Goal: Task Accomplishment & Management: Manage account settings

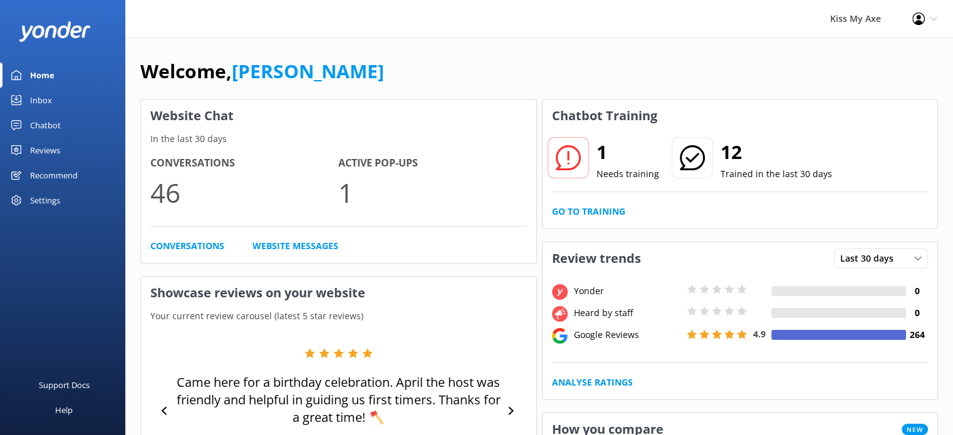
click at [50, 102] on div "Inbox" at bounding box center [41, 100] width 22 height 25
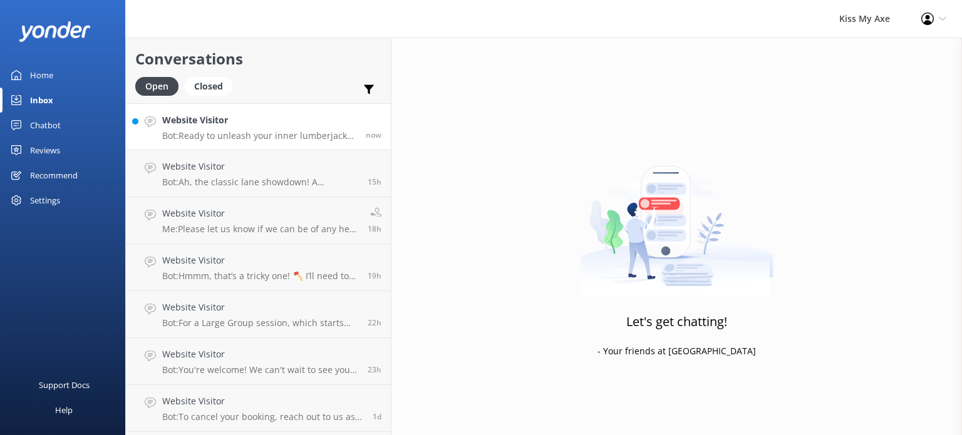
click at [187, 135] on p "Bot: Ready to unleash your inner lumberjack? You can book your session anytime …" at bounding box center [259, 135] width 194 height 11
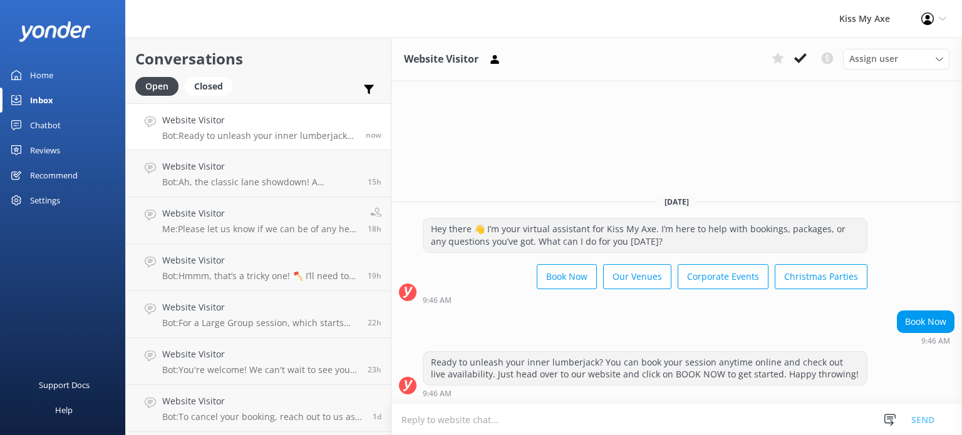
click at [609, 423] on textarea at bounding box center [677, 420] width 571 height 31
type textarea "l"
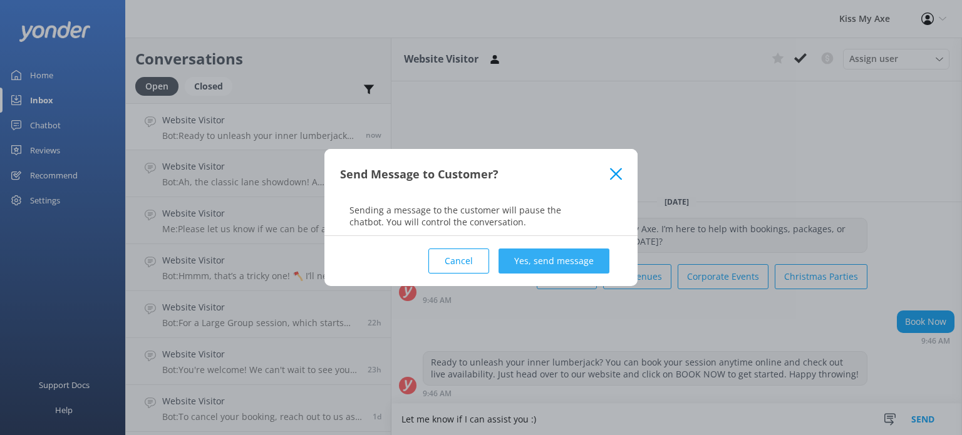
type textarea "Let me know if I can assist you :)"
click at [564, 266] on button "Yes, send message" at bounding box center [554, 261] width 111 height 25
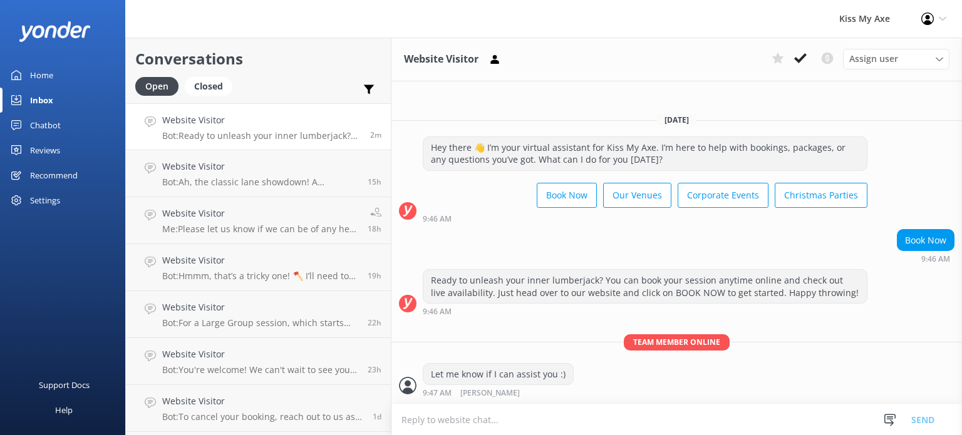
click at [53, 123] on div "Chatbot" at bounding box center [45, 125] width 31 height 25
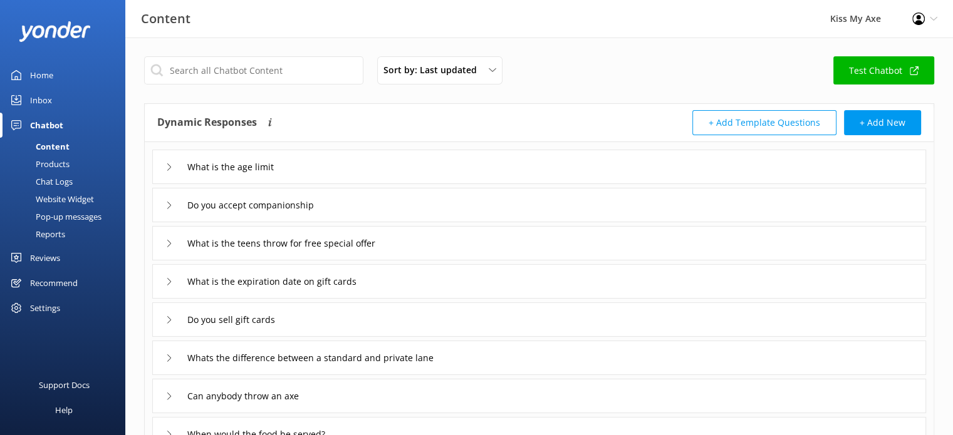
click at [55, 313] on div "Settings" at bounding box center [45, 308] width 30 height 25
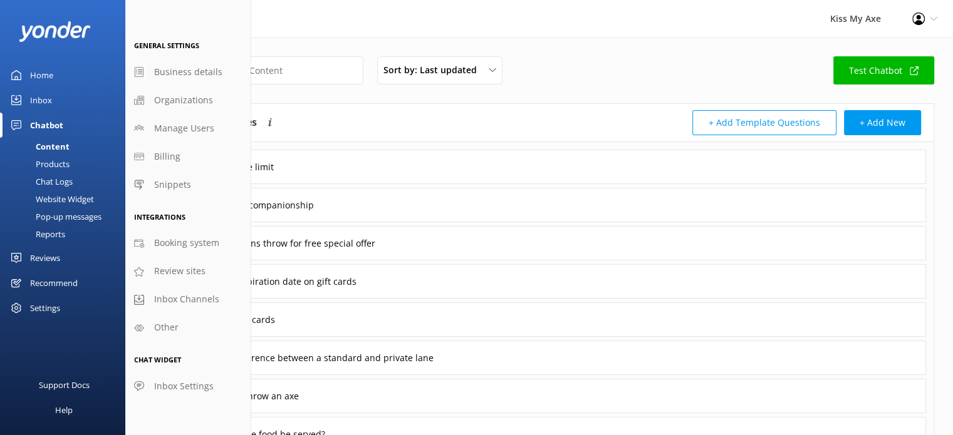
click at [60, 197] on div "Website Widget" at bounding box center [51, 199] width 86 height 18
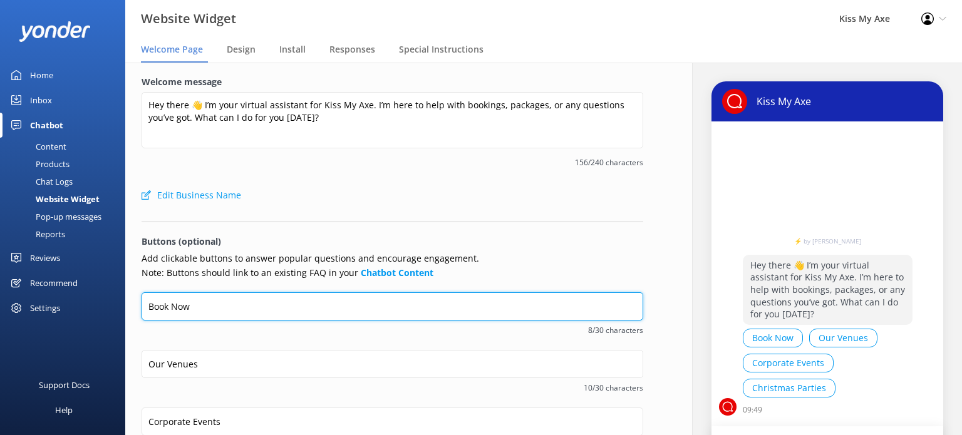
drag, startPoint x: 206, startPoint y: 308, endPoint x: 102, endPoint y: 298, distance: 104.5
click at [102, 298] on div "Website Widget Kiss My Axe Profile Settings Logout Welcome Page Design Install …" at bounding box center [481, 249] width 962 height 373
type input "G"
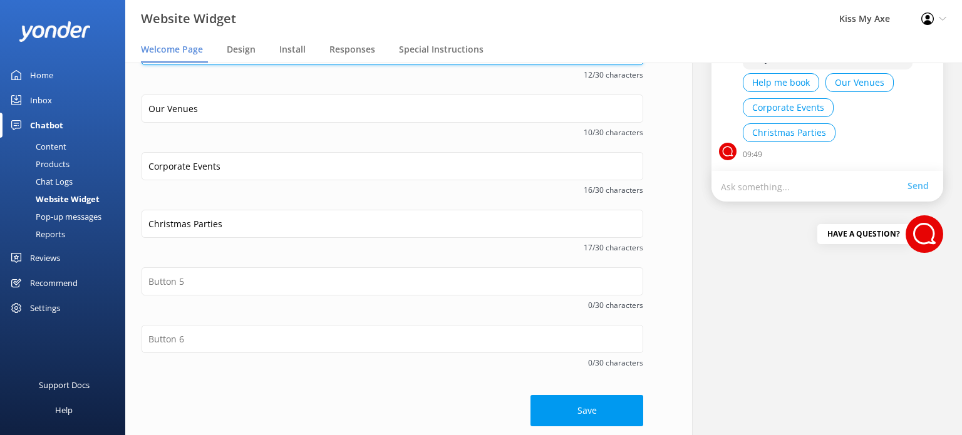
scroll to position [259, 0]
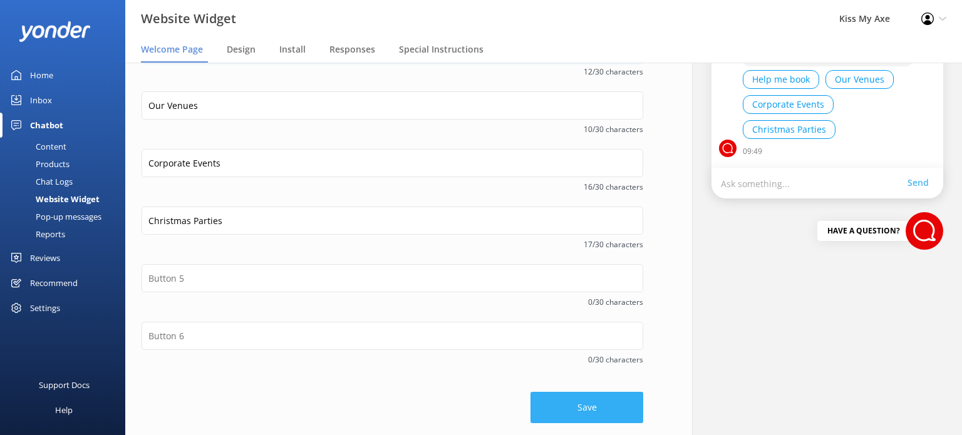
type input "Help me book"
click at [592, 405] on button "Save" at bounding box center [587, 407] width 113 height 31
